Goal: Task Accomplishment & Management: Manage account settings

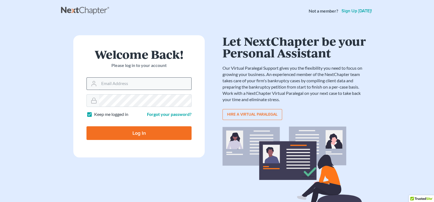
drag, startPoint x: 142, startPoint y: 82, endPoint x: 145, endPoint y: 78, distance: 4.9
click at [145, 78] on input "Email Address" at bounding box center [145, 84] width 92 height 12
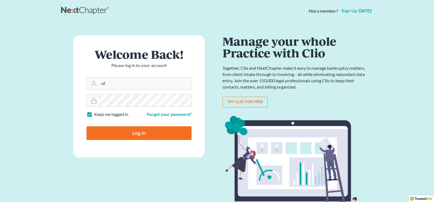
type input "o"
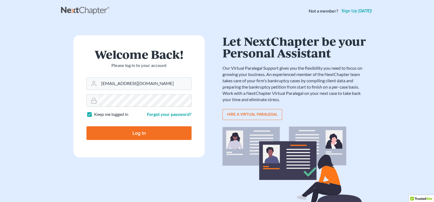
type input "office@Badakilawfirm.com"
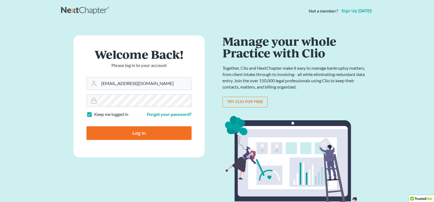
click at [99, 133] on input "Log In" at bounding box center [138, 133] width 105 height 14
type input "Thinking..."
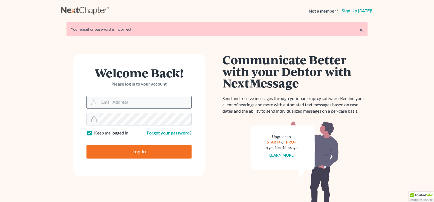
click at [113, 108] on input "Email Address" at bounding box center [145, 102] width 92 height 12
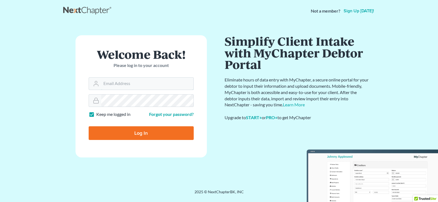
type input "[EMAIL_ADDRESS][DOMAIN_NAME]"
click at [142, 136] on input "Log In" at bounding box center [141, 133] width 105 height 14
type input "Thinking..."
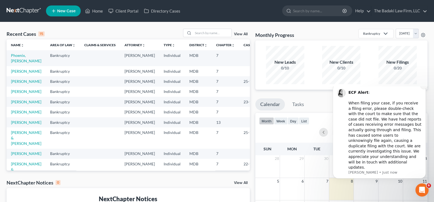
click at [422, 89] on button "Dismiss notification" at bounding box center [423, 85] width 7 height 7
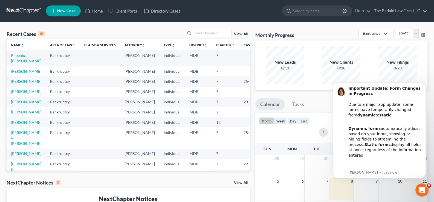
click at [431, 87] on body "Important Update: Form Changes in Progress Due to a major app update, some form…" at bounding box center [378, 137] width 105 height 119
drag, startPoint x: 403, startPoint y: 5, endPoint x: 405, endPoint y: 9, distance: 4.1
click at [405, 8] on ul "New Case Home Client Portal Directory Cases - No Result - See all results Or Pr…" at bounding box center [236, 11] width 381 height 14
click at [405, 9] on link "The Badaki Law Firm, LLC" at bounding box center [399, 11] width 56 height 10
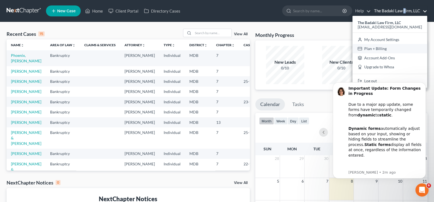
click at [398, 48] on link "Plan + Billing" at bounding box center [389, 48] width 75 height 9
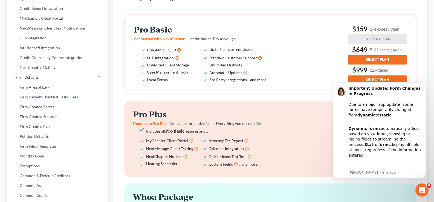
scroll to position [136, 0]
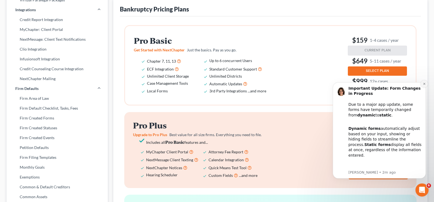
click at [422, 84] on button "Dismiss notification" at bounding box center [423, 83] width 7 height 7
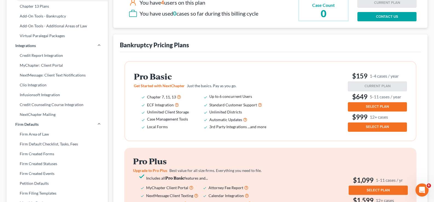
scroll to position [0, 0]
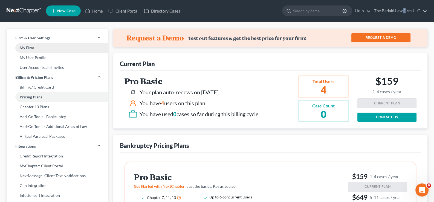
click at [26, 48] on link "My Firm" at bounding box center [57, 48] width 101 height 10
select select "24"
select select "21"
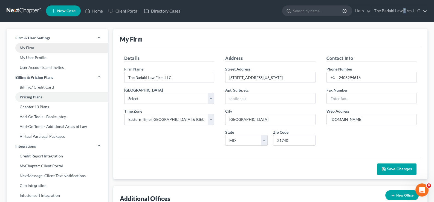
click at [34, 47] on link "My Firm" at bounding box center [57, 48] width 101 height 10
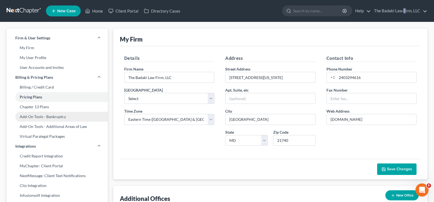
click at [31, 114] on link "Add-On Tools - Bankruptcy" at bounding box center [57, 117] width 101 height 10
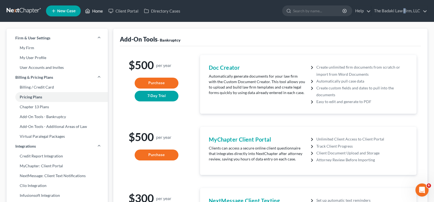
click at [103, 10] on link "Home" at bounding box center [93, 11] width 23 height 10
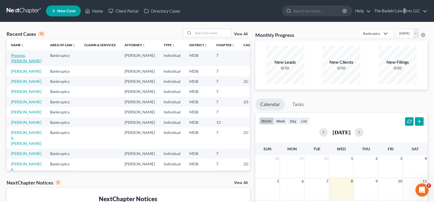
click at [14, 56] on link "Phoenix, [PERSON_NAME]" at bounding box center [26, 58] width 30 height 10
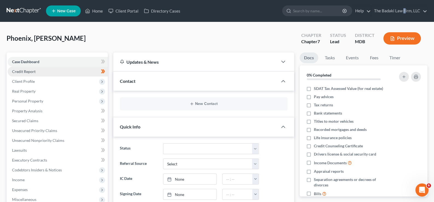
click at [60, 69] on link "Credit Report" at bounding box center [58, 72] width 100 height 10
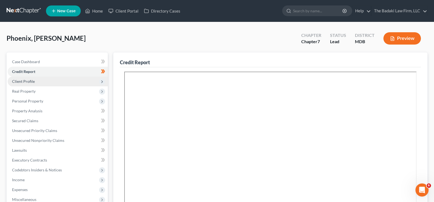
click at [48, 81] on span "Client Profile" at bounding box center [58, 82] width 100 height 10
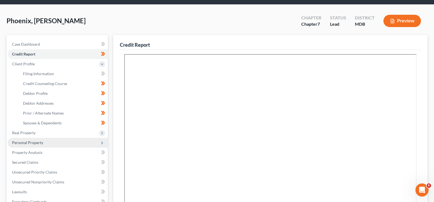
scroll to position [27, 0]
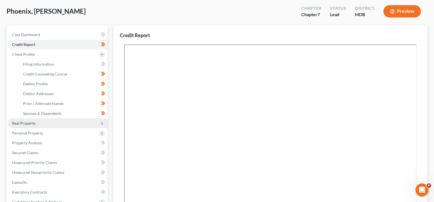
click at [50, 119] on span "Real Property" at bounding box center [58, 123] width 100 height 10
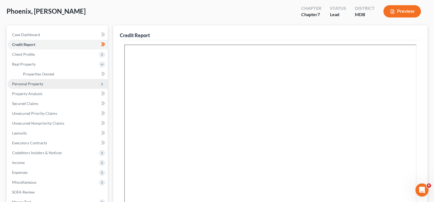
click at [37, 82] on span "Personal Property" at bounding box center [27, 83] width 31 height 5
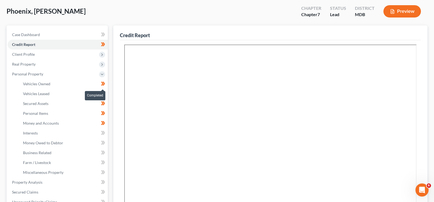
click at [103, 82] on icon at bounding box center [103, 84] width 2 height 4
click at [101, 83] on icon at bounding box center [103, 83] width 4 height 7
click at [104, 83] on icon at bounding box center [103, 84] width 2 height 4
click at [49, 85] on span "Vehicles Owned" at bounding box center [36, 83] width 27 height 5
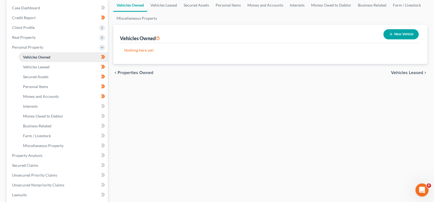
scroll to position [54, 0]
click at [33, 68] on span "Vehicles Leased" at bounding box center [36, 66] width 27 height 5
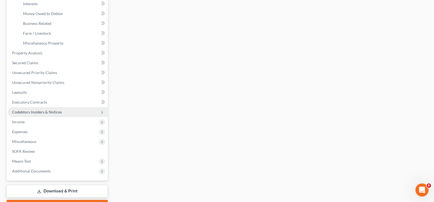
scroll to position [164, 0]
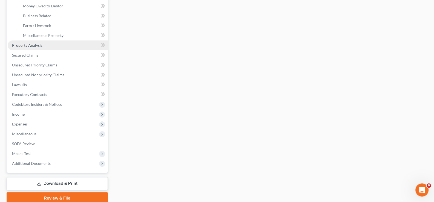
click at [34, 45] on span "Property Analysis" at bounding box center [27, 45] width 30 height 5
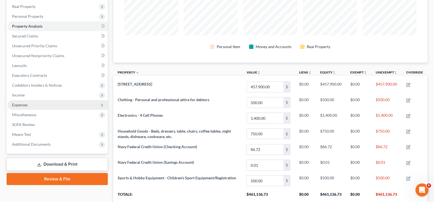
scroll to position [85, 0]
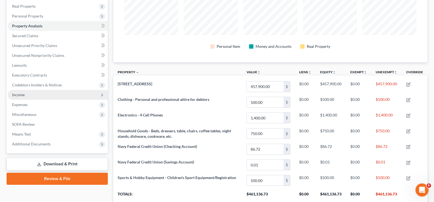
click at [26, 97] on span "Income" at bounding box center [58, 95] width 100 height 10
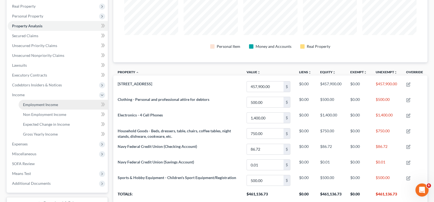
click at [54, 103] on span "Employment Income" at bounding box center [40, 104] width 35 height 5
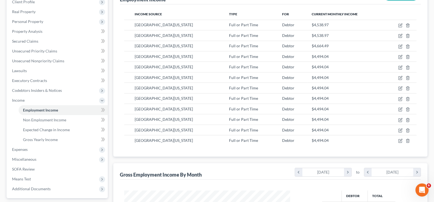
scroll to position [79, 0]
click at [63, 120] on span "Non Employment Income" at bounding box center [44, 120] width 43 height 5
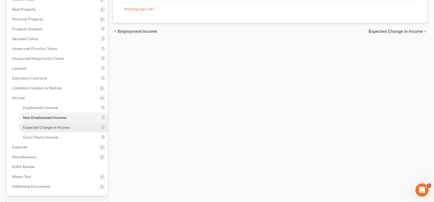
click at [63, 130] on link "Expected Change in Income" at bounding box center [63, 127] width 89 height 10
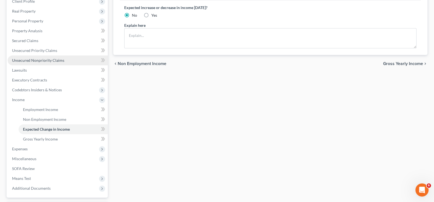
scroll to position [127, 0]
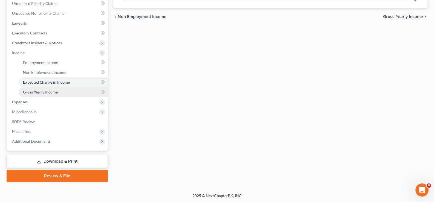
click at [63, 89] on link "Gross Yearly Income" at bounding box center [63, 92] width 89 height 10
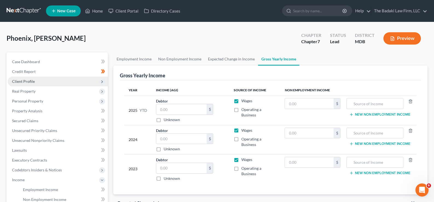
click at [39, 83] on span "Client Profile" at bounding box center [58, 82] width 100 height 10
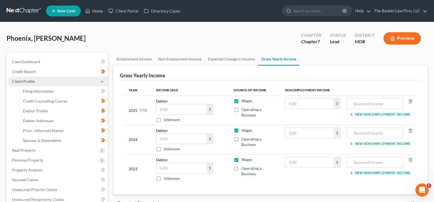
click at [46, 85] on span "Client Profile" at bounding box center [58, 82] width 100 height 10
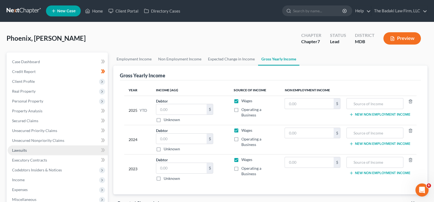
click at [46, 150] on link "Lawsuits" at bounding box center [58, 150] width 100 height 10
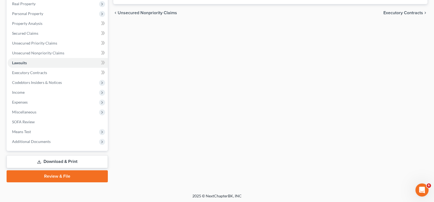
scroll to position [88, 0]
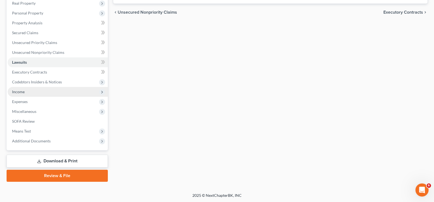
click at [34, 90] on span "Income" at bounding box center [58, 92] width 100 height 10
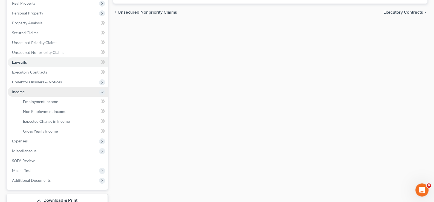
click at [34, 90] on span "Income" at bounding box center [58, 92] width 100 height 10
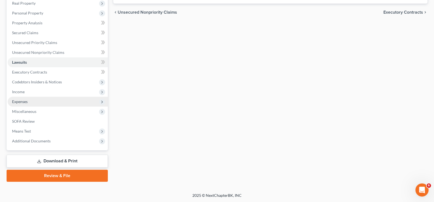
click at [37, 103] on span "Expenses" at bounding box center [58, 102] width 100 height 10
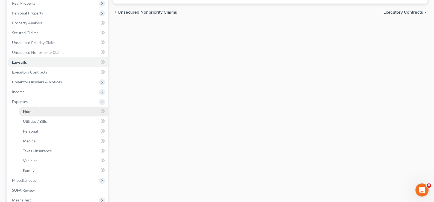
click at [67, 111] on link "Home" at bounding box center [63, 112] width 89 height 10
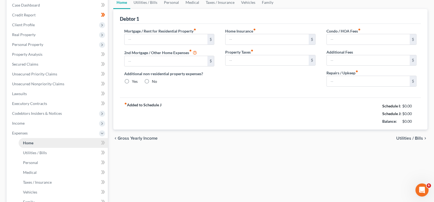
type input "3,321.90"
type input "0.00"
radio input "true"
type input "0.00"
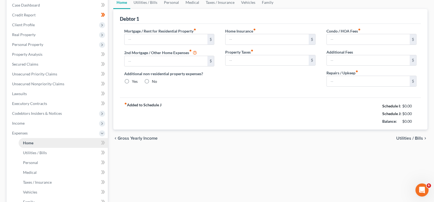
type input "0.00"
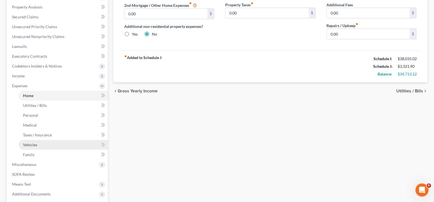
scroll to position [109, 0]
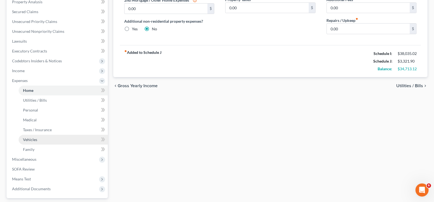
click at [50, 136] on link "Vehicles" at bounding box center [63, 140] width 89 height 10
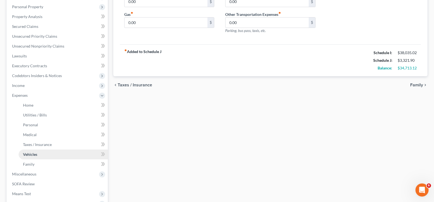
scroll to position [109, 0]
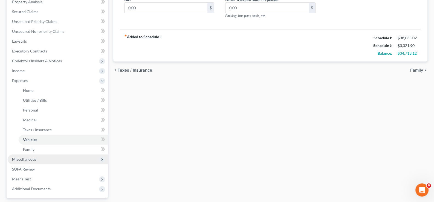
click at [47, 159] on span "Miscellaneous" at bounding box center [58, 159] width 100 height 10
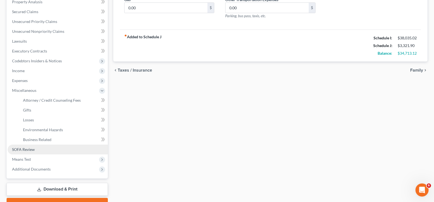
click at [33, 149] on span "SOFA Review" at bounding box center [23, 149] width 23 height 5
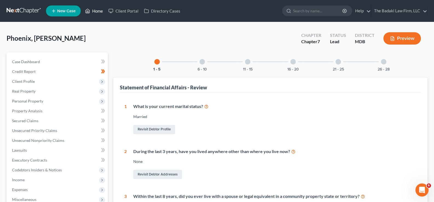
click at [93, 9] on link "Home" at bounding box center [93, 11] width 23 height 10
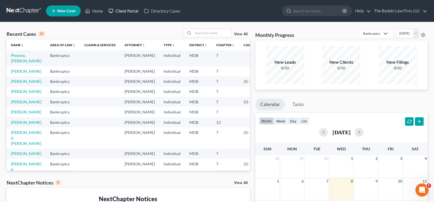
click at [120, 9] on link "Client Portal" at bounding box center [124, 11] width 36 height 10
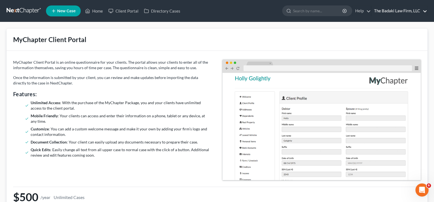
click at [406, 8] on link "The Badaki Law Firm, LLC" at bounding box center [399, 11] width 56 height 10
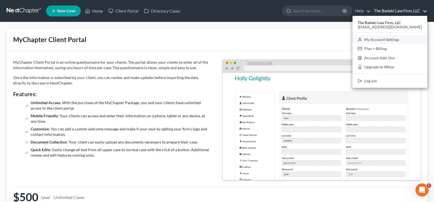
click at [404, 40] on link "My Account Settings" at bounding box center [389, 39] width 75 height 9
select select "38"
select select "24"
select select "21"
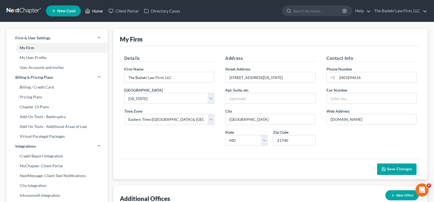
click at [94, 8] on link "Home" at bounding box center [93, 11] width 23 height 10
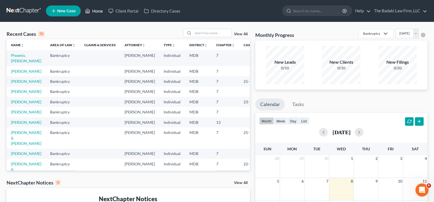
click at [424, 197] on div "5 6 7 8 9 10 11" at bounding box center [341, 189] width 172 height 22
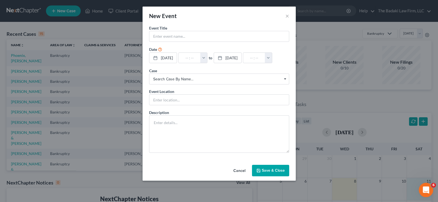
click at [420, 191] on div "Open Intercom Messenger" at bounding box center [425, 189] width 18 height 18
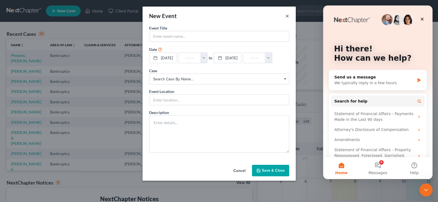
click at [286, 17] on button "×" at bounding box center [287, 16] width 4 height 7
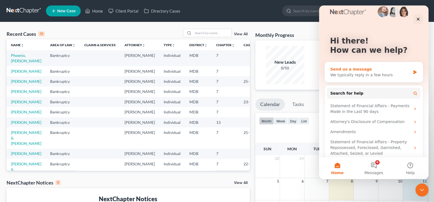
scroll to position [14, 0]
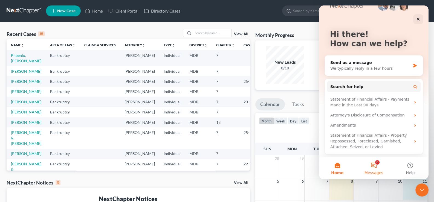
click at [381, 172] on span "Messages" at bounding box center [373, 173] width 19 height 4
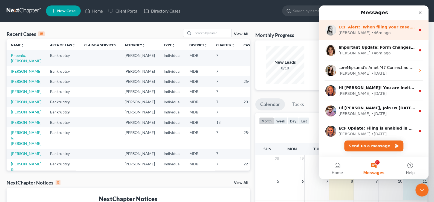
click at [375, 30] on div "[PERSON_NAME] • 46m ago" at bounding box center [376, 33] width 77 height 6
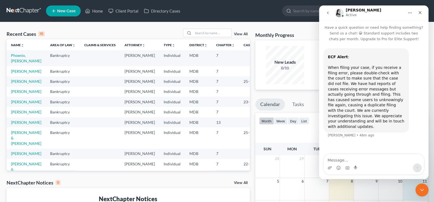
click at [327, 14] on icon "go back" at bounding box center [327, 13] width 4 height 4
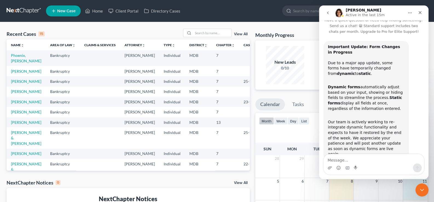
scroll to position [14, 0]
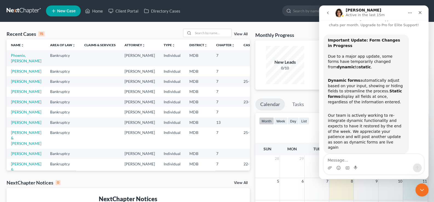
click at [327, 15] on button "go back" at bounding box center [327, 13] width 10 height 10
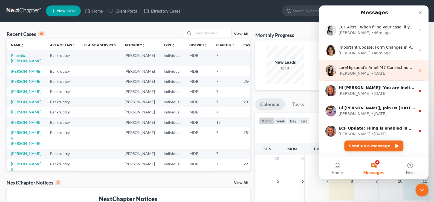
click at [371, 75] on div "• [DATE]" at bounding box center [378, 74] width 15 height 6
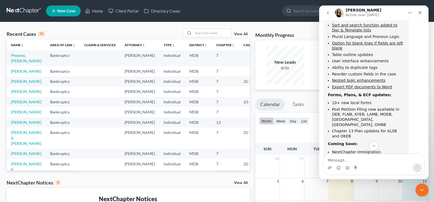
scroll to position [208, 0]
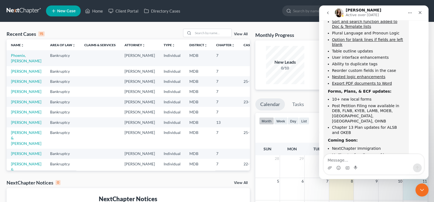
click at [328, 14] on icon "go back" at bounding box center [327, 13] width 4 height 4
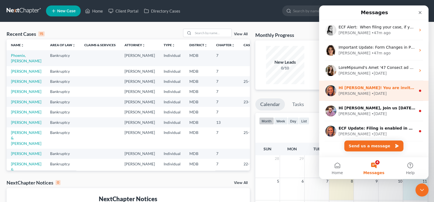
click at [373, 93] on div "[PERSON_NAME] • [DATE]" at bounding box center [376, 94] width 77 height 6
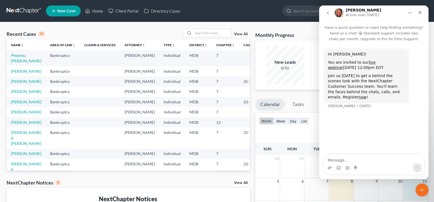
click at [326, 16] on button "go back" at bounding box center [327, 13] width 10 height 10
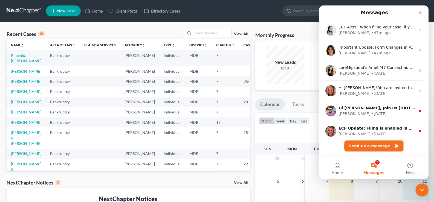
click at [379, 148] on button "Send us a message" at bounding box center [373, 146] width 59 height 11
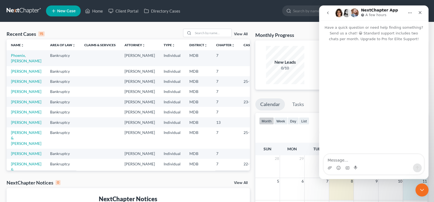
click at [330, 17] on button "go back" at bounding box center [327, 13] width 10 height 10
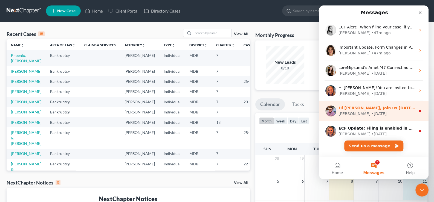
click at [371, 113] on div "• [DATE]" at bounding box center [378, 114] width 15 height 6
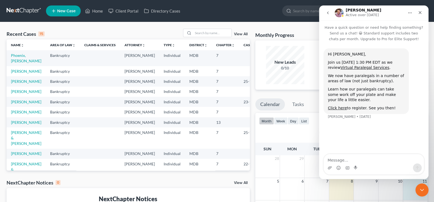
click at [325, 10] on button "go back" at bounding box center [327, 13] width 10 height 10
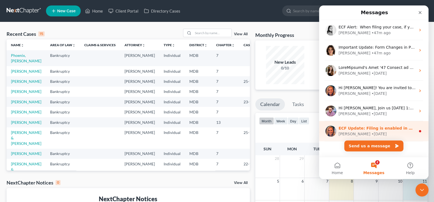
click at [371, 134] on div "• [DATE]" at bounding box center [378, 134] width 15 height 6
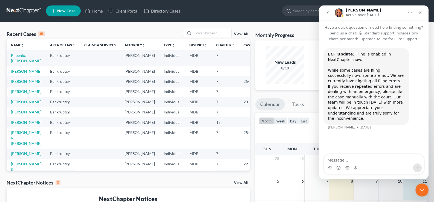
click at [326, 12] on icon "go back" at bounding box center [327, 13] width 4 height 4
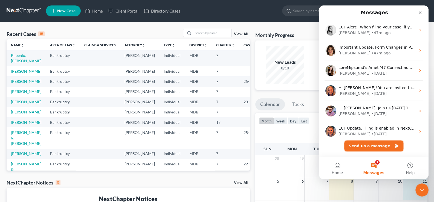
click at [374, 144] on button "Send us a message" at bounding box center [373, 146] width 59 height 11
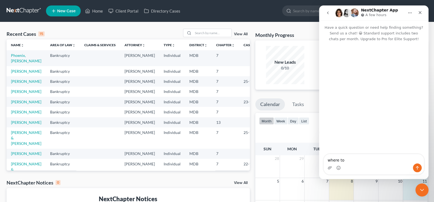
type textarea "where to"
click at [331, 19] on nav "NextChapter App A few hours" at bounding box center [373, 12] width 109 height 15
drag, startPoint x: 324, startPoint y: 5, endPoint x: 7, endPoint y: 3, distance: 317.4
click at [324, 5] on ul "New Case Home Client Portal Directory Cases - No Result - See all results Or Pr…" at bounding box center [236, 11] width 381 height 14
click at [323, 10] on button "go back" at bounding box center [327, 13] width 10 height 10
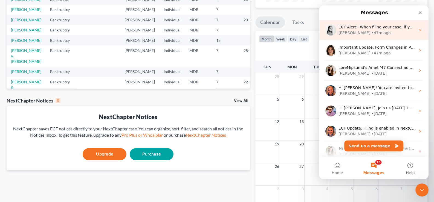
click at [374, 38] on div "ECF Alert: ​ When filing your case, if you receive a filing error, please doubl…" at bounding box center [373, 30] width 109 height 20
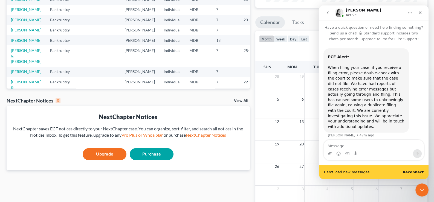
click at [417, 173] on b "Reconnect" at bounding box center [412, 172] width 21 height 4
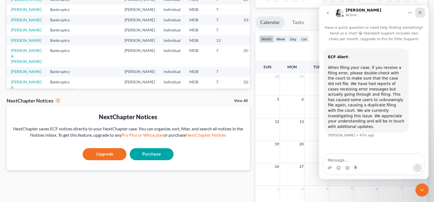
click at [417, 12] on div "Close" at bounding box center [420, 13] width 10 height 10
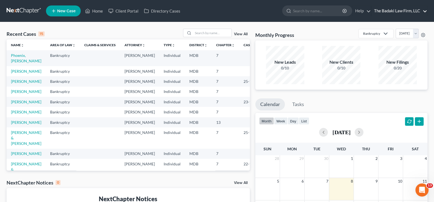
click at [393, 12] on link "The Badaki Law Firm, LLC" at bounding box center [399, 11] width 56 height 10
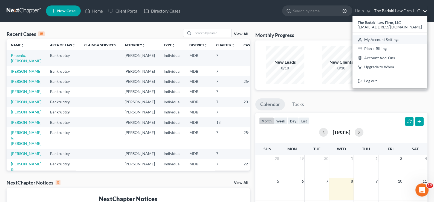
click at [396, 37] on link "My Account Settings" at bounding box center [389, 39] width 75 height 9
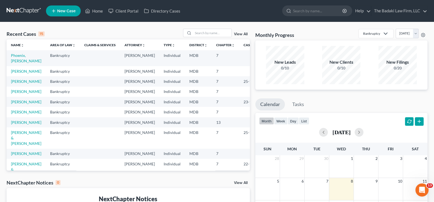
select select "38"
select select "24"
select select "21"
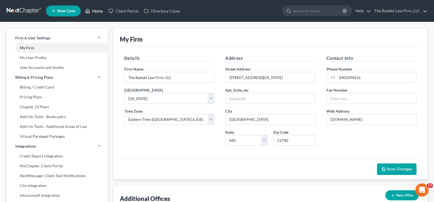
click at [92, 10] on link "Home" at bounding box center [93, 11] width 23 height 10
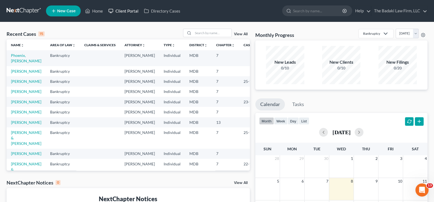
click at [121, 13] on link "Client Portal" at bounding box center [124, 11] width 36 height 10
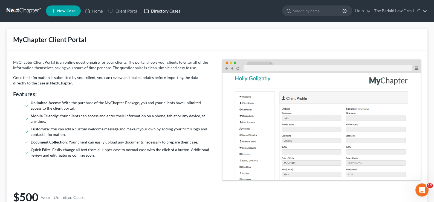
click at [170, 9] on link "Directory Cases" at bounding box center [162, 11] width 42 height 10
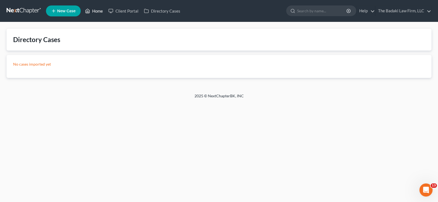
click at [96, 13] on link "Home" at bounding box center [93, 11] width 23 height 10
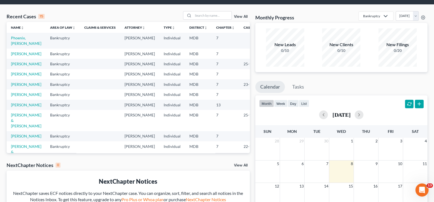
scroll to position [27, 0]
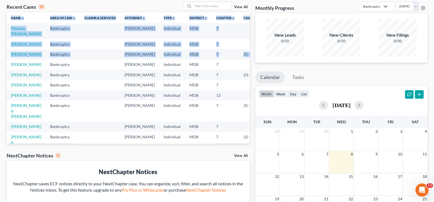
drag, startPoint x: 245, startPoint y: 59, endPoint x: 249, endPoint y: 84, distance: 25.8
click at [249, 84] on div "Name unfold_more expand_more expand_less Area of Law unfold_more expand_more ex…" at bounding box center [128, 77] width 243 height 131
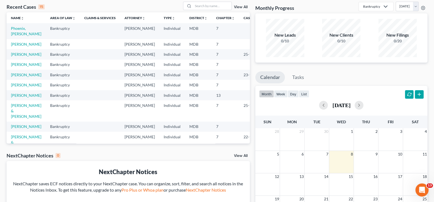
drag, startPoint x: 316, startPoint y: 71, endPoint x: 325, endPoint y: 75, distance: 9.7
click at [316, 71] on ul "Calendar Tasks" at bounding box center [341, 78] width 172 height 14
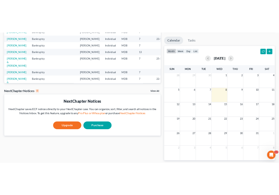
scroll to position [0, 0]
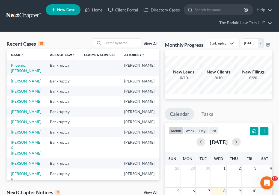
click at [168, 172] on td "28" at bounding box center [172, 168] width 15 height 7
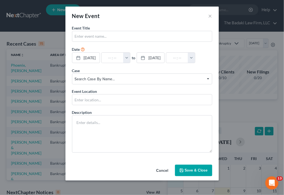
click at [213, 19] on div "New Event ×" at bounding box center [141, 16] width 153 height 19
click at [208, 16] on button "×" at bounding box center [210, 16] width 4 height 7
